Goal: Information Seeking & Learning: Find specific fact

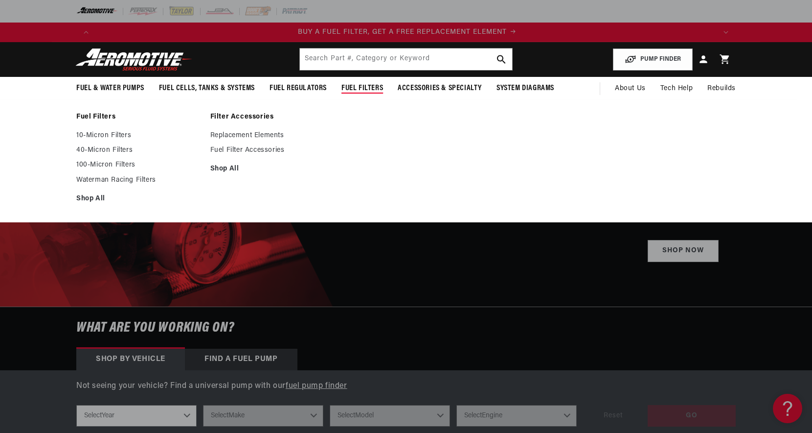
scroll to position [0, 620]
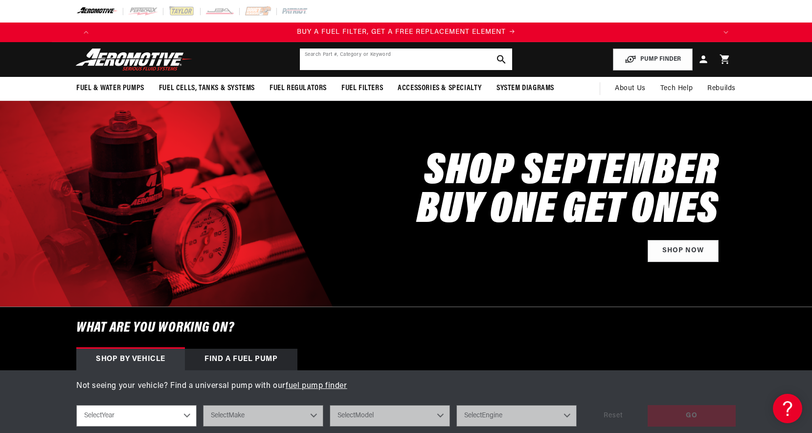
click at [349, 61] on input "text" at bounding box center [406, 59] width 212 height 22
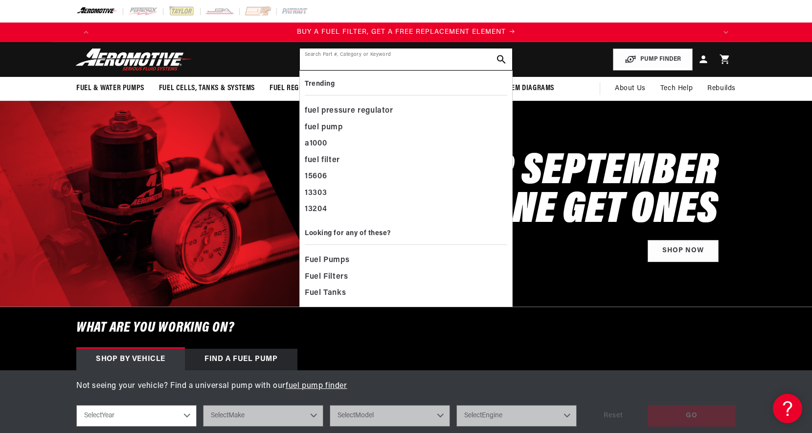
paste input "11108"
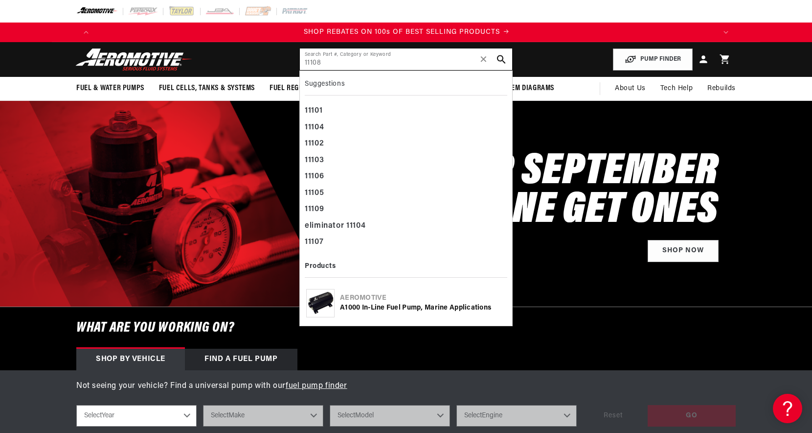
scroll to position [0, 1241]
type input "11108"
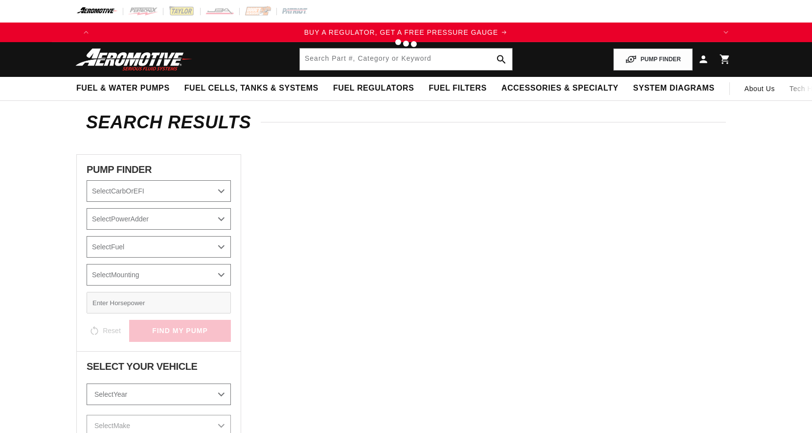
type input "11108"
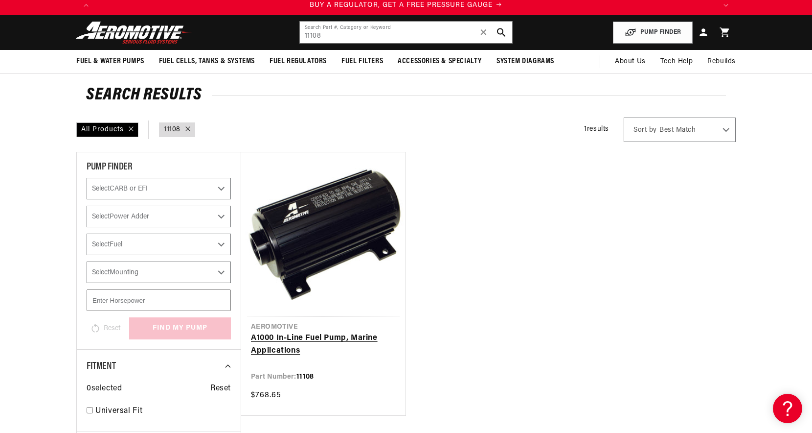
scroll to position [27, 0]
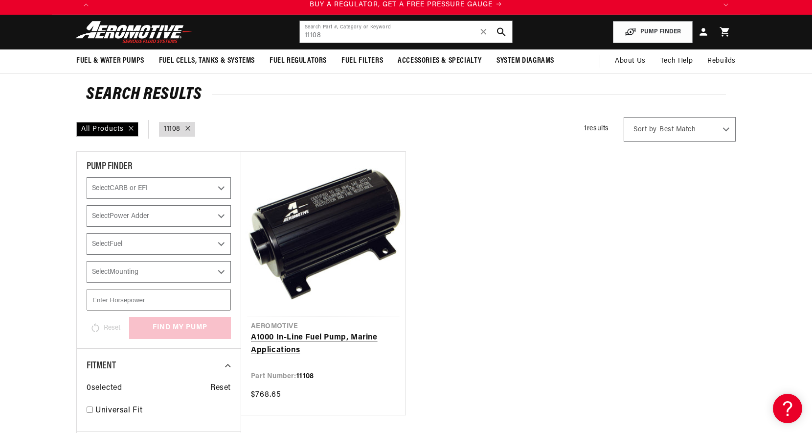
click at [361, 331] on link "A1000 In-Line Fuel Pump, Marine Applications" at bounding box center [323, 343] width 145 height 25
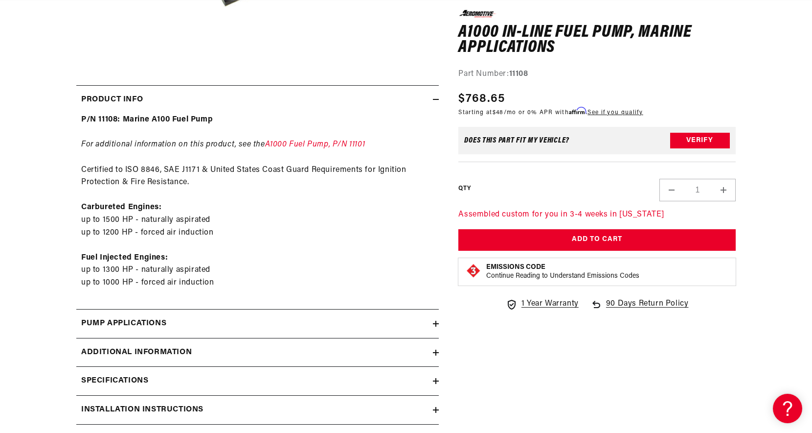
scroll to position [413, 0]
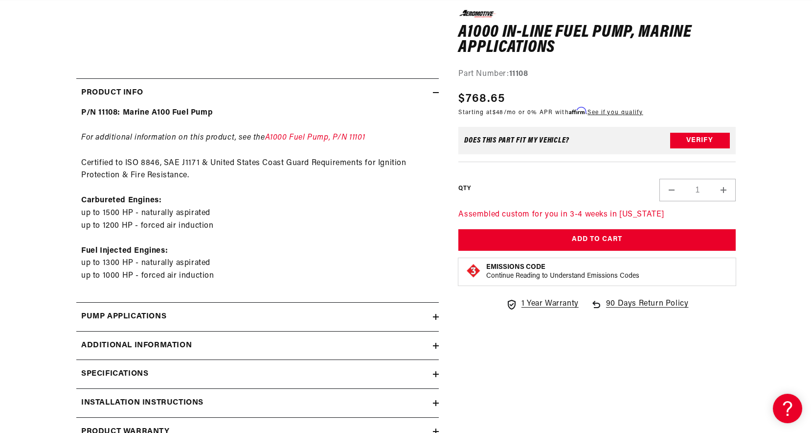
click at [342, 312] on div "Pump Applications" at bounding box center [254, 316] width 357 height 13
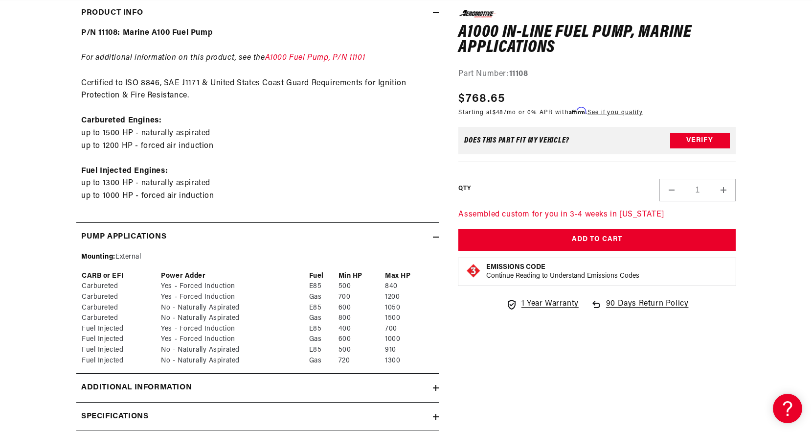
scroll to position [0, 620]
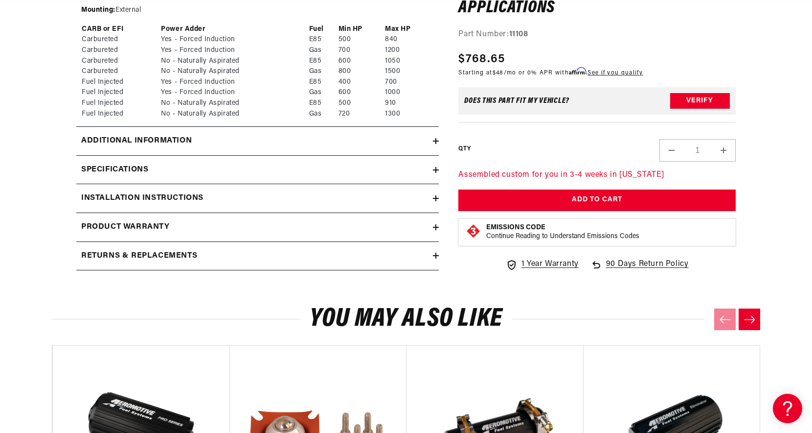
click at [228, 137] on div "Additional information" at bounding box center [254, 141] width 357 height 13
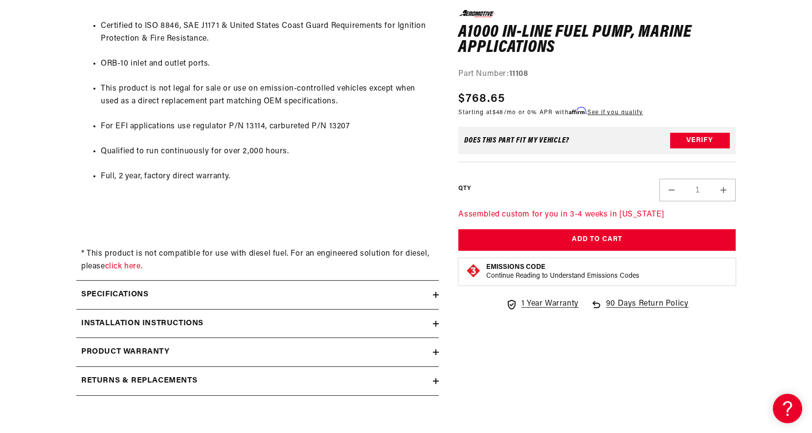
scroll to position [919, 0]
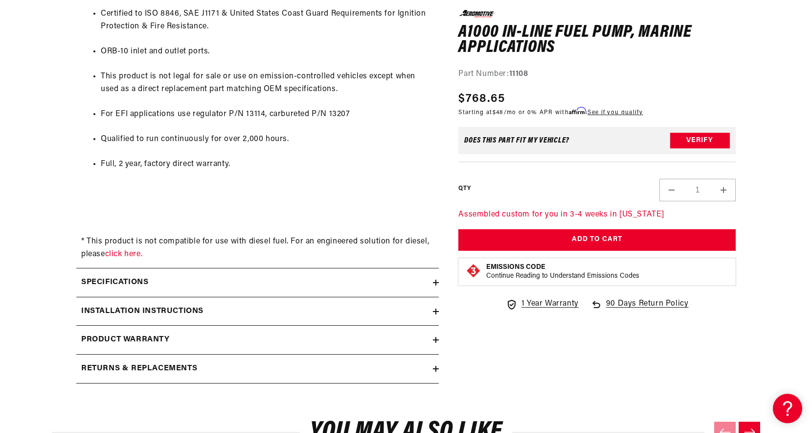
click at [210, 282] on div "Specifications" at bounding box center [254, 282] width 357 height 13
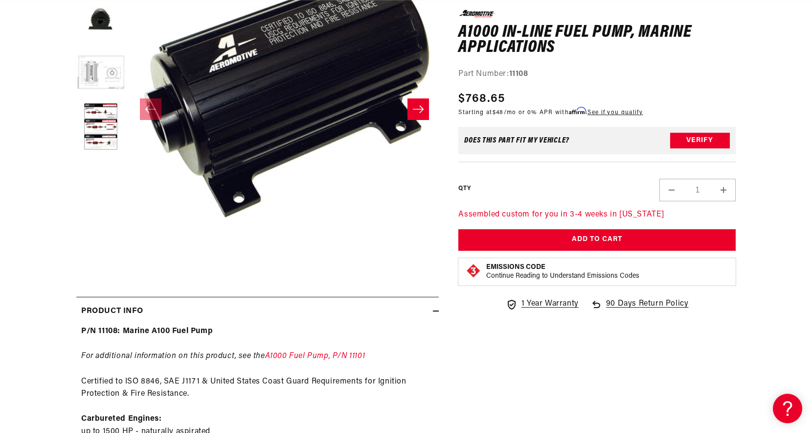
scroll to position [0, 0]
drag, startPoint x: 153, startPoint y: 332, endPoint x: 172, endPoint y: 333, distance: 19.1
click at [172, 333] on strong "P/N 11108: Marine A100 Fuel Pump" at bounding box center [147, 331] width 132 height 8
copy strong "A100"
